Goal: Use online tool/utility: Use online tool/utility

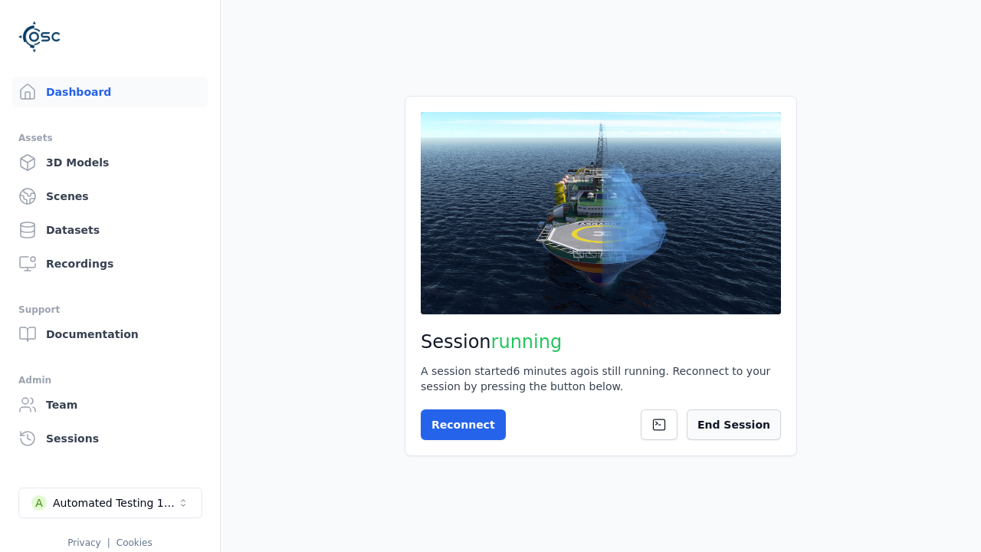
click at [760, 433] on button "End Session" at bounding box center [734, 424] width 94 height 31
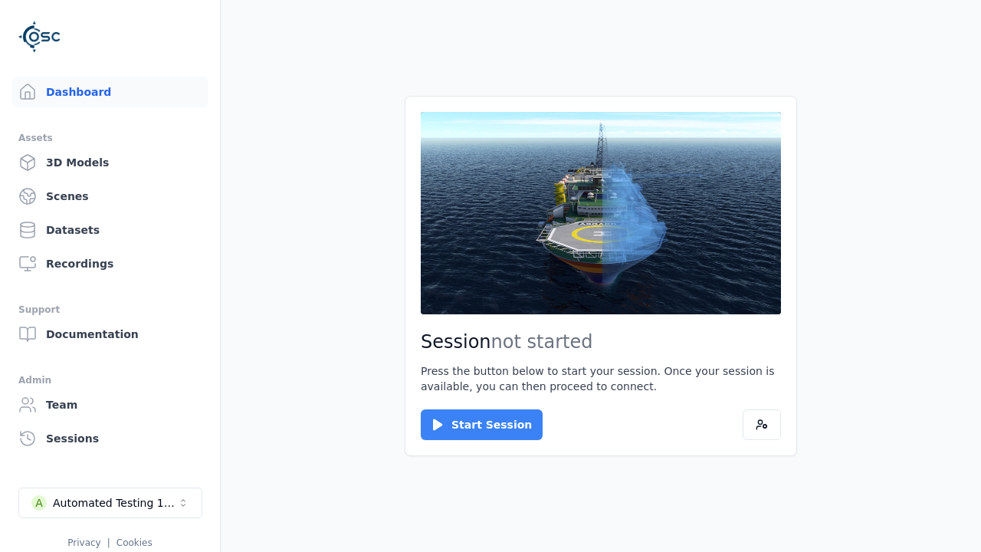
click at [472, 425] on button "Start Session" at bounding box center [482, 424] width 122 height 31
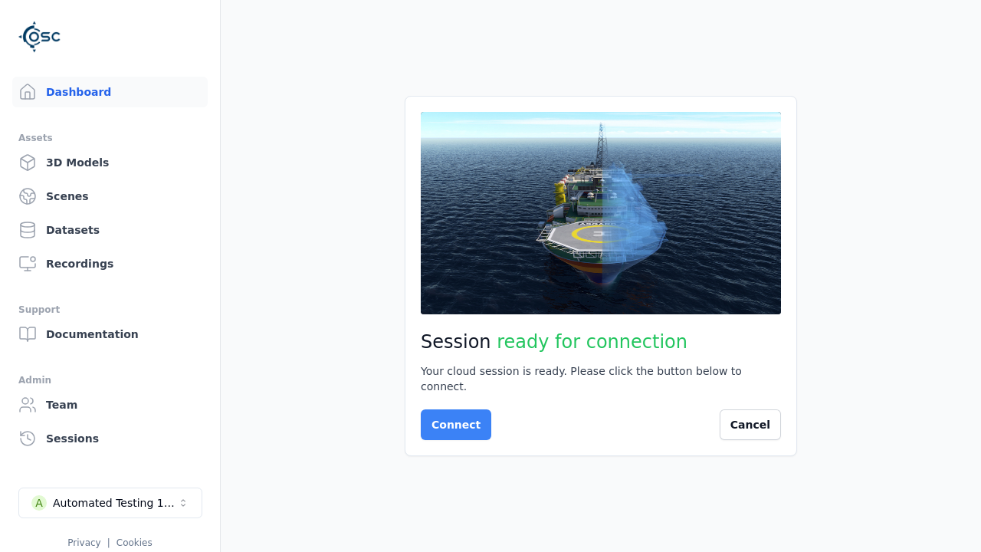
click at [451, 417] on button "Connect" at bounding box center [456, 424] width 71 height 31
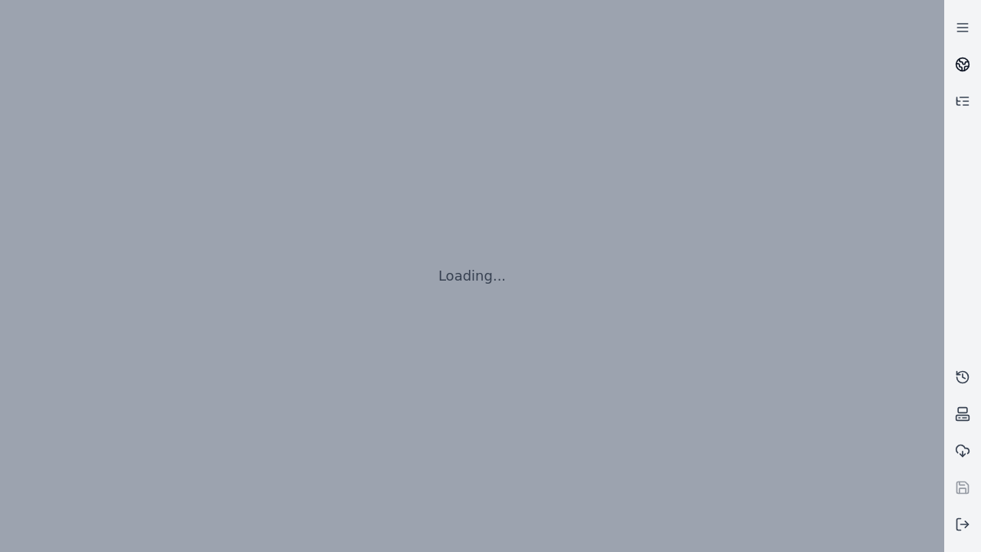
click at [963, 64] on icon at bounding box center [963, 61] width 9 height 5
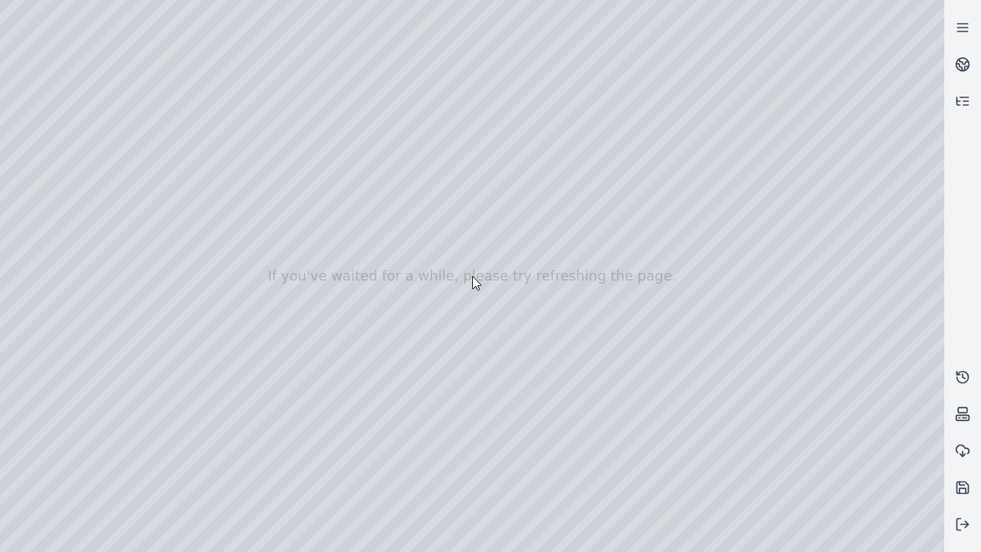
click at [34, 139] on div at bounding box center [472, 276] width 944 height 552
click at [33, 159] on div at bounding box center [472, 276] width 944 height 552
click at [255, 35] on div at bounding box center [472, 276] width 944 height 552
drag, startPoint x: 175, startPoint y: 118, endPoint x: 508, endPoint y: 379, distance: 423.1
click at [508, 379] on div at bounding box center [472, 276] width 944 height 552
